Goal: Navigation & Orientation: Find specific page/section

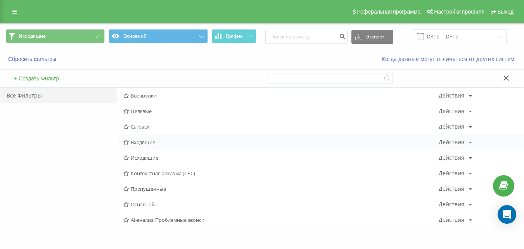
click at [145, 146] on div "Входящие Действия Редактировать Копировать Удалить По умолчанию Поделиться" at bounding box center [320, 142] width 406 height 16
click at [148, 144] on span "Входящие" at bounding box center [280, 141] width 315 height 5
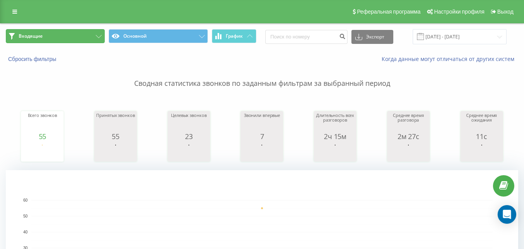
click at [88, 35] on button "Входящие" at bounding box center [55, 36] width 99 height 14
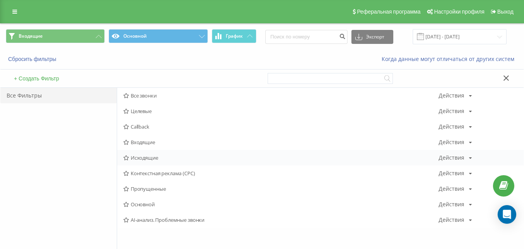
click at [149, 159] on span "Исходящие" at bounding box center [280, 157] width 315 height 5
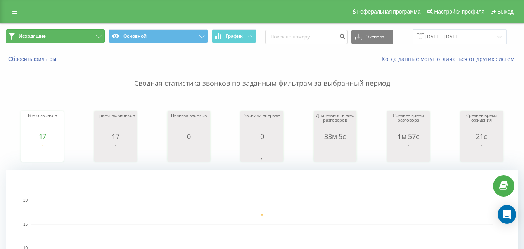
click at [76, 30] on button "Исходящие" at bounding box center [55, 36] width 99 height 14
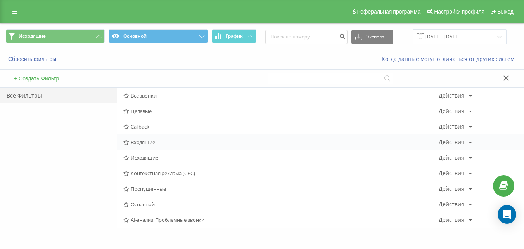
click at [146, 147] on div "Входящие Действия Редактировать Копировать Удалить По умолчанию Поделиться" at bounding box center [320, 142] width 406 height 16
click at [166, 145] on div "Входящие Действия Редактировать Копировать Удалить По умолчанию Поделиться" at bounding box center [320, 142] width 406 height 16
click at [171, 141] on span "Входящие" at bounding box center [280, 141] width 315 height 5
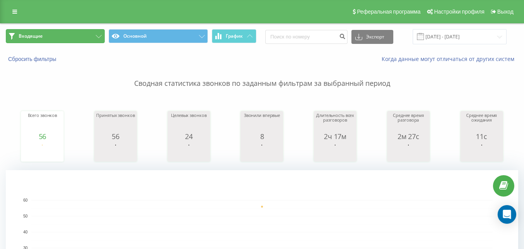
click at [70, 35] on button "Входящие" at bounding box center [55, 36] width 99 height 14
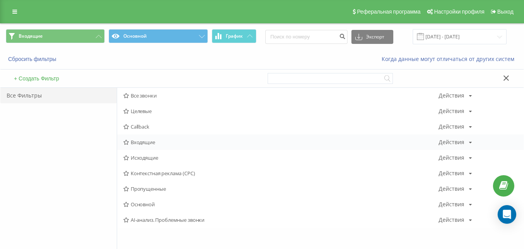
click at [144, 145] on span "Входящие" at bounding box center [280, 141] width 315 height 5
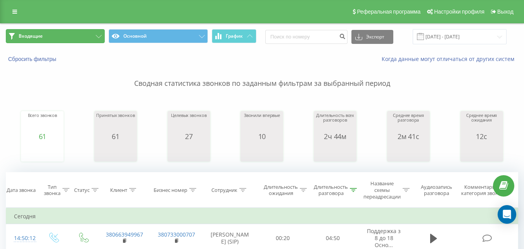
click at [75, 35] on button "Входящие" at bounding box center [55, 36] width 99 height 14
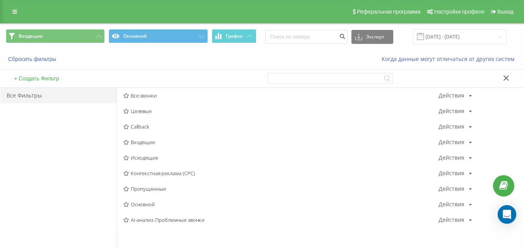
click at [146, 159] on span "Исходящие" at bounding box center [280, 157] width 315 height 5
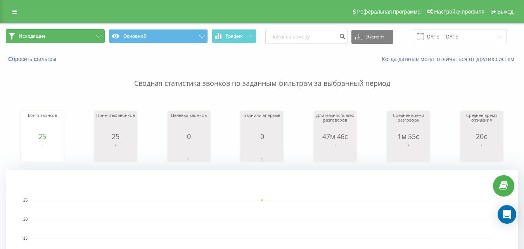
click at [76, 31] on button "Исходящие" at bounding box center [55, 36] width 99 height 14
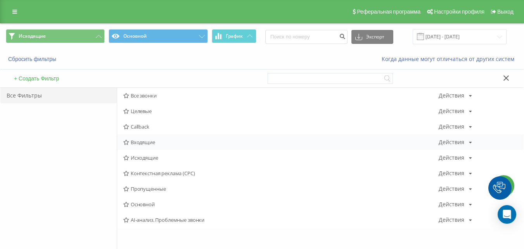
click at [149, 142] on span "Входящие" at bounding box center [280, 141] width 315 height 5
